Goal: Task Accomplishment & Management: Complete application form

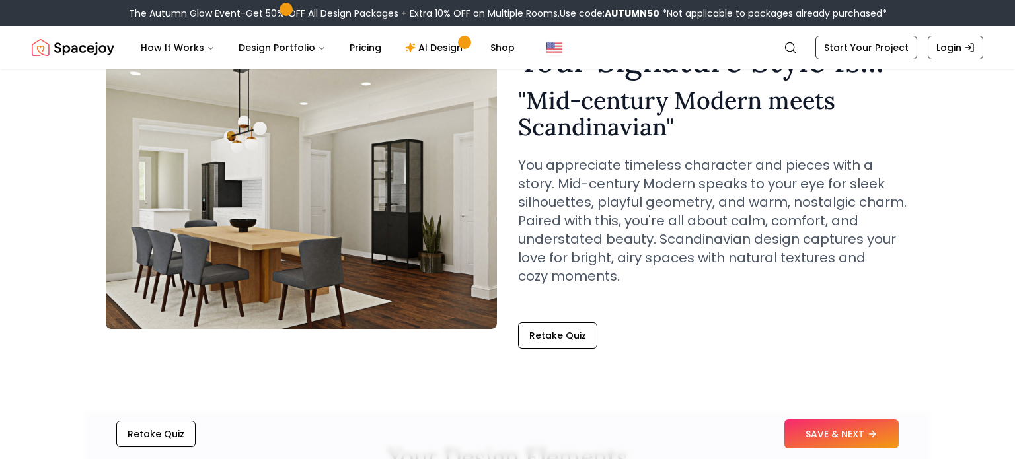
scroll to position [95, 0]
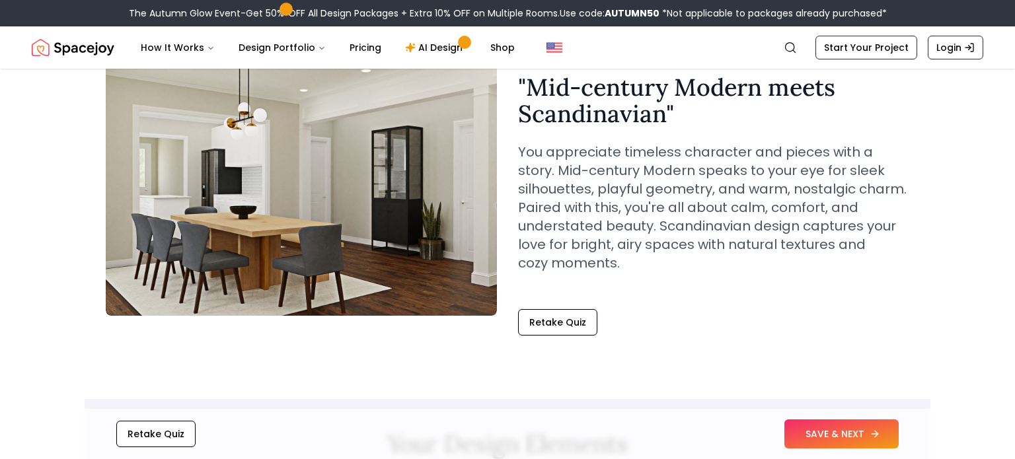
click at [829, 444] on button "SAVE & NEXT" at bounding box center [841, 434] width 114 height 29
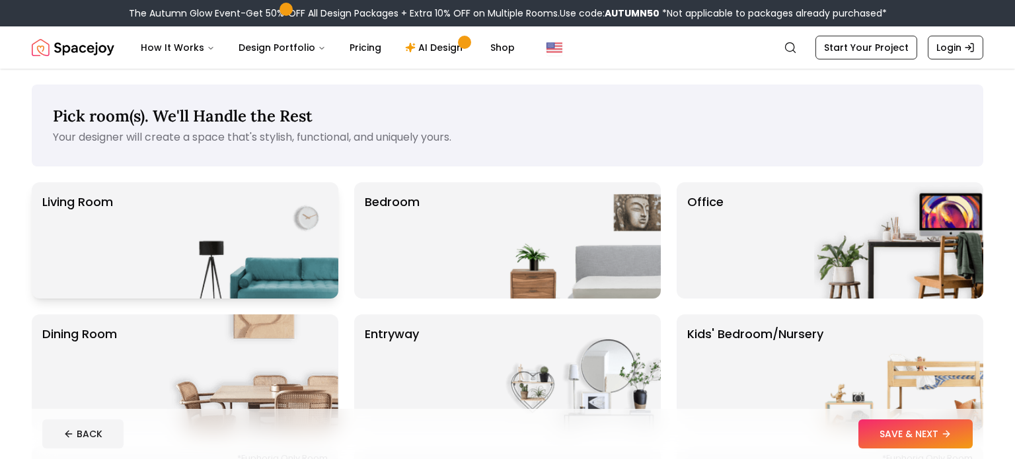
click at [258, 250] on img at bounding box center [253, 240] width 169 height 116
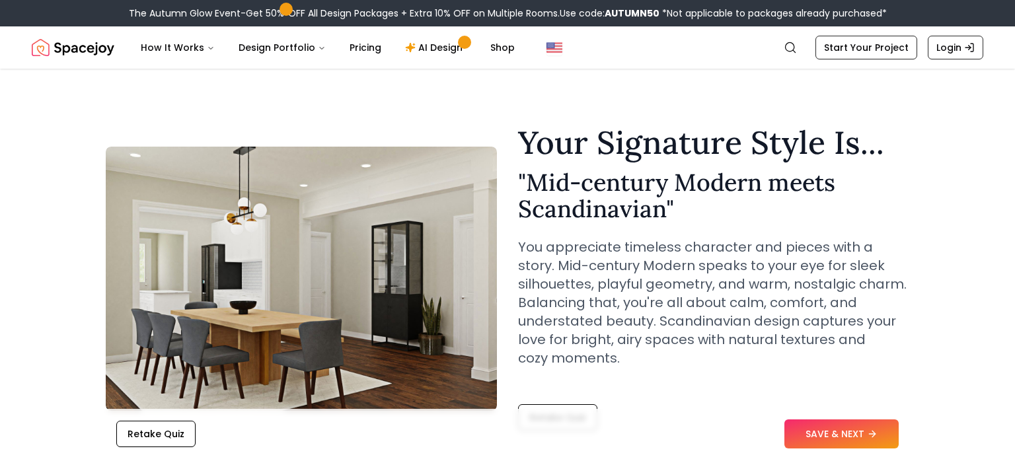
scroll to position [122, 0]
